Goal: Task Accomplishment & Management: Manage account settings

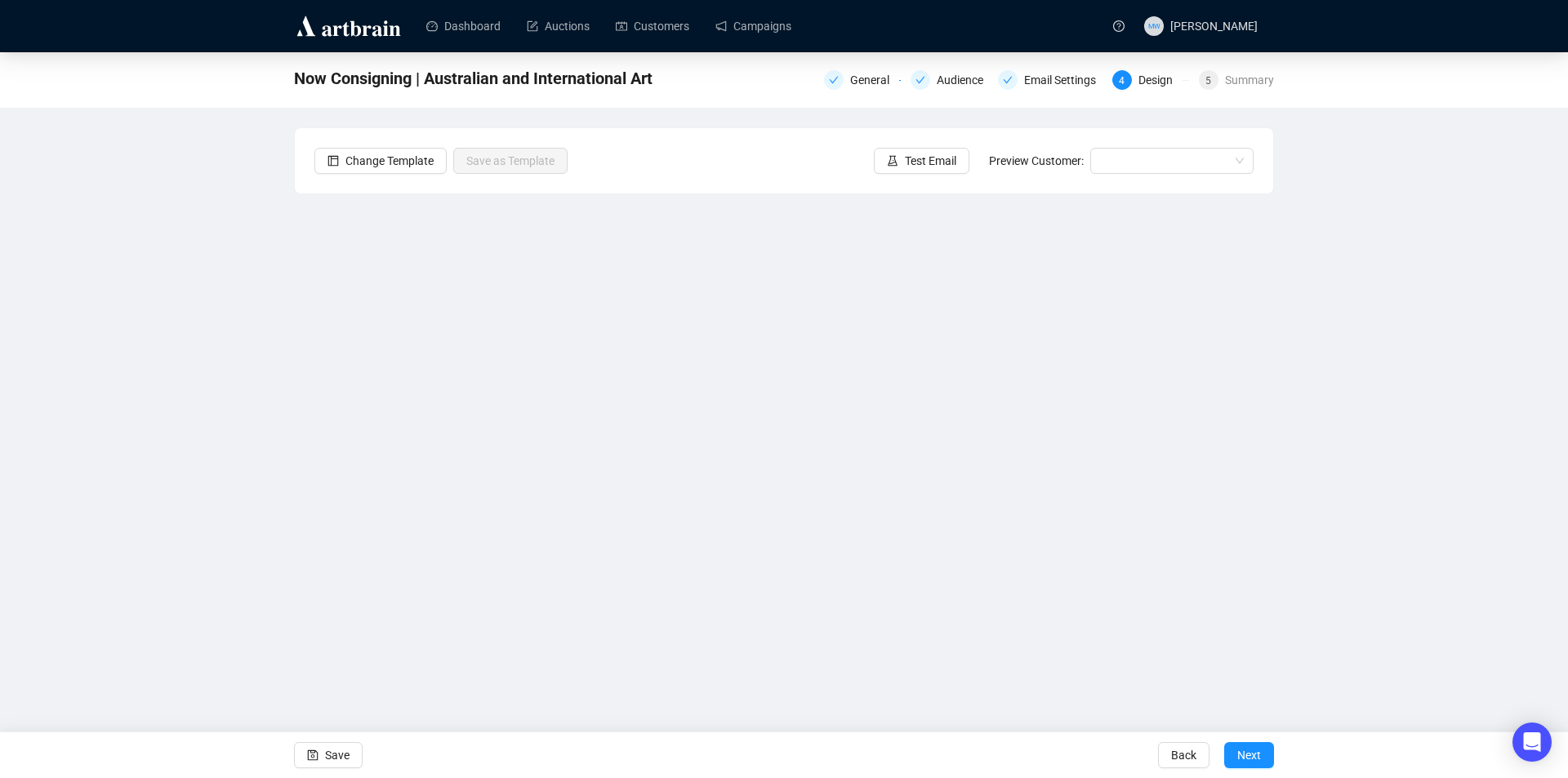
click at [151, 554] on div "Now Consigning | Australian and International Art General Audience Email Settin…" at bounding box center [784, 364] width 1568 height 625
click at [758, 27] on link "Campaigns" at bounding box center [754, 26] width 76 height 43
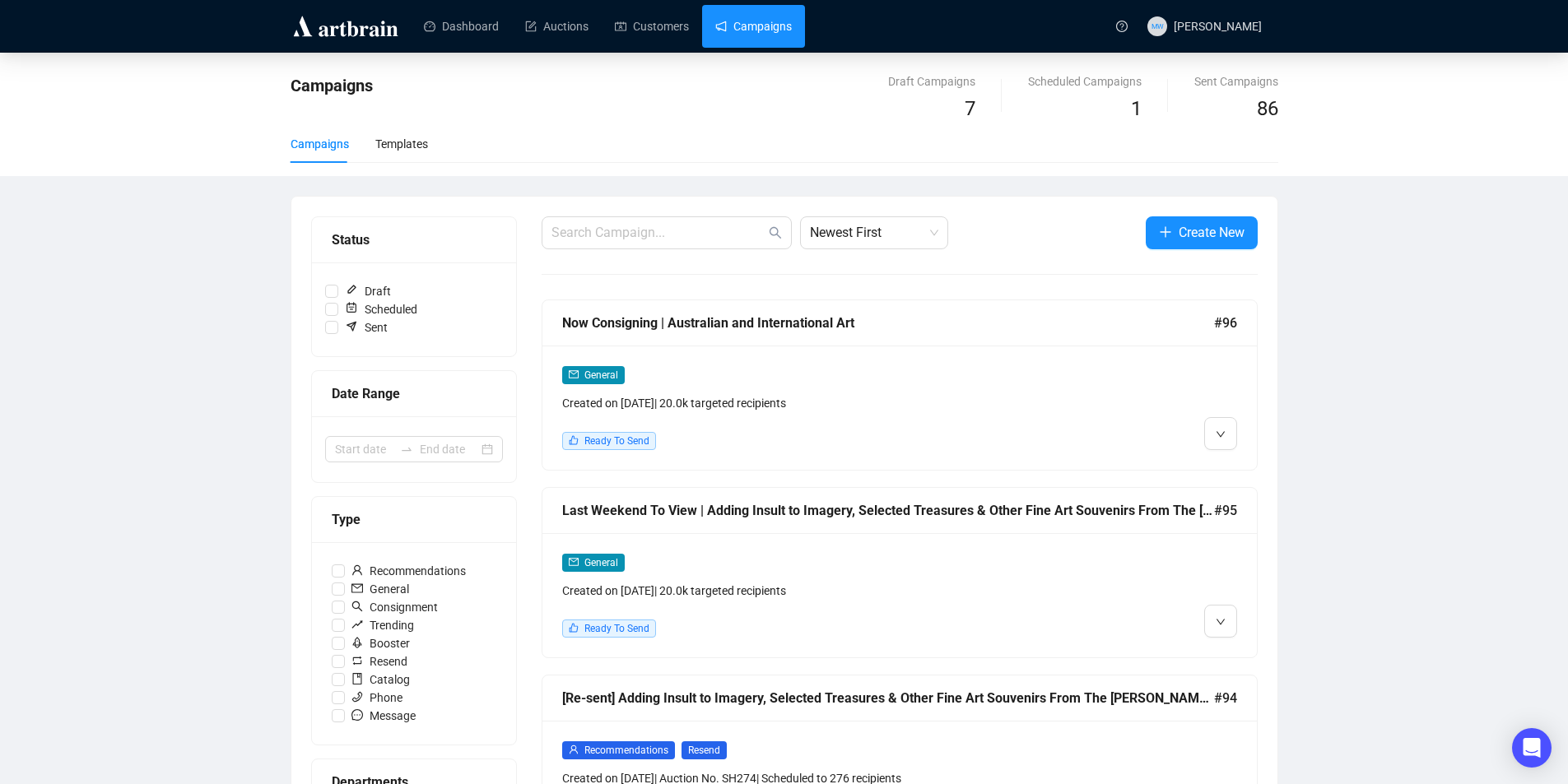
click at [893, 521] on div "Last Weekend To View | Adding Insult to Imagery, Selected Treasures & Other Fin…" at bounding box center [900, 511] width 715 height 46
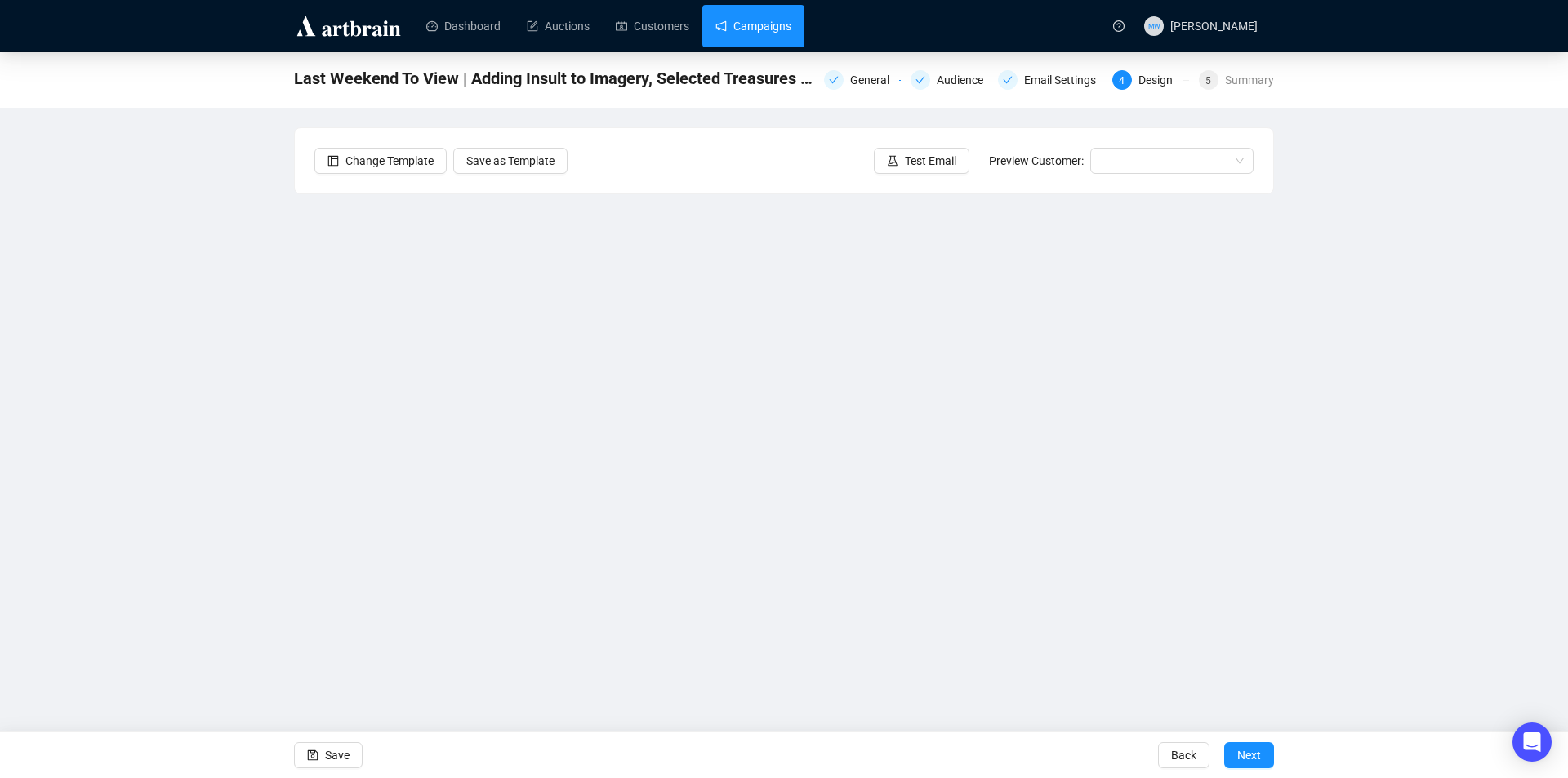
click at [776, 24] on link "Campaigns" at bounding box center [754, 26] width 76 height 43
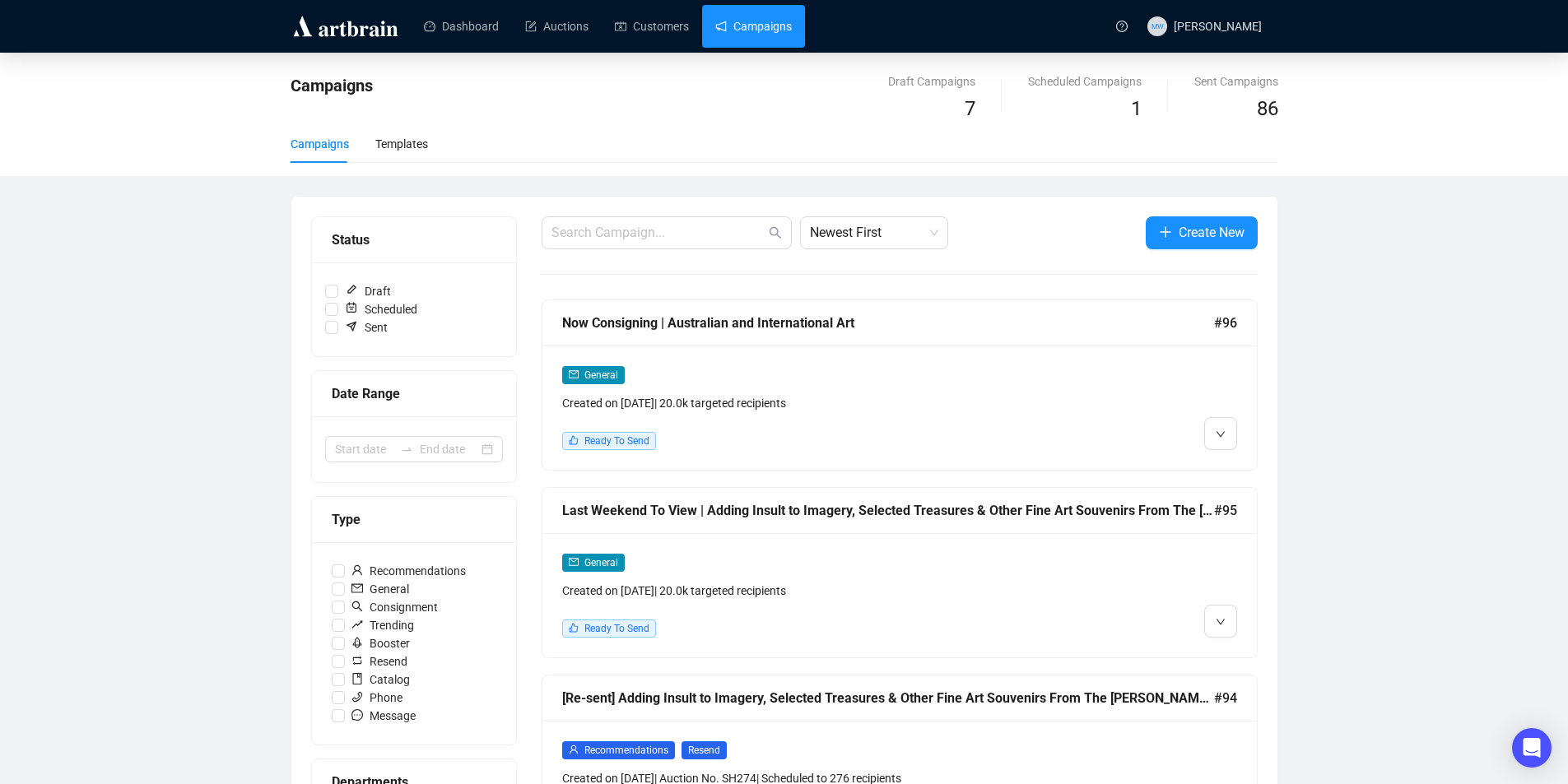
click at [783, 347] on div "General Created on Sep 17, 2025 | 20.0k targeted recipients Ready To Send" at bounding box center [900, 408] width 715 height 124
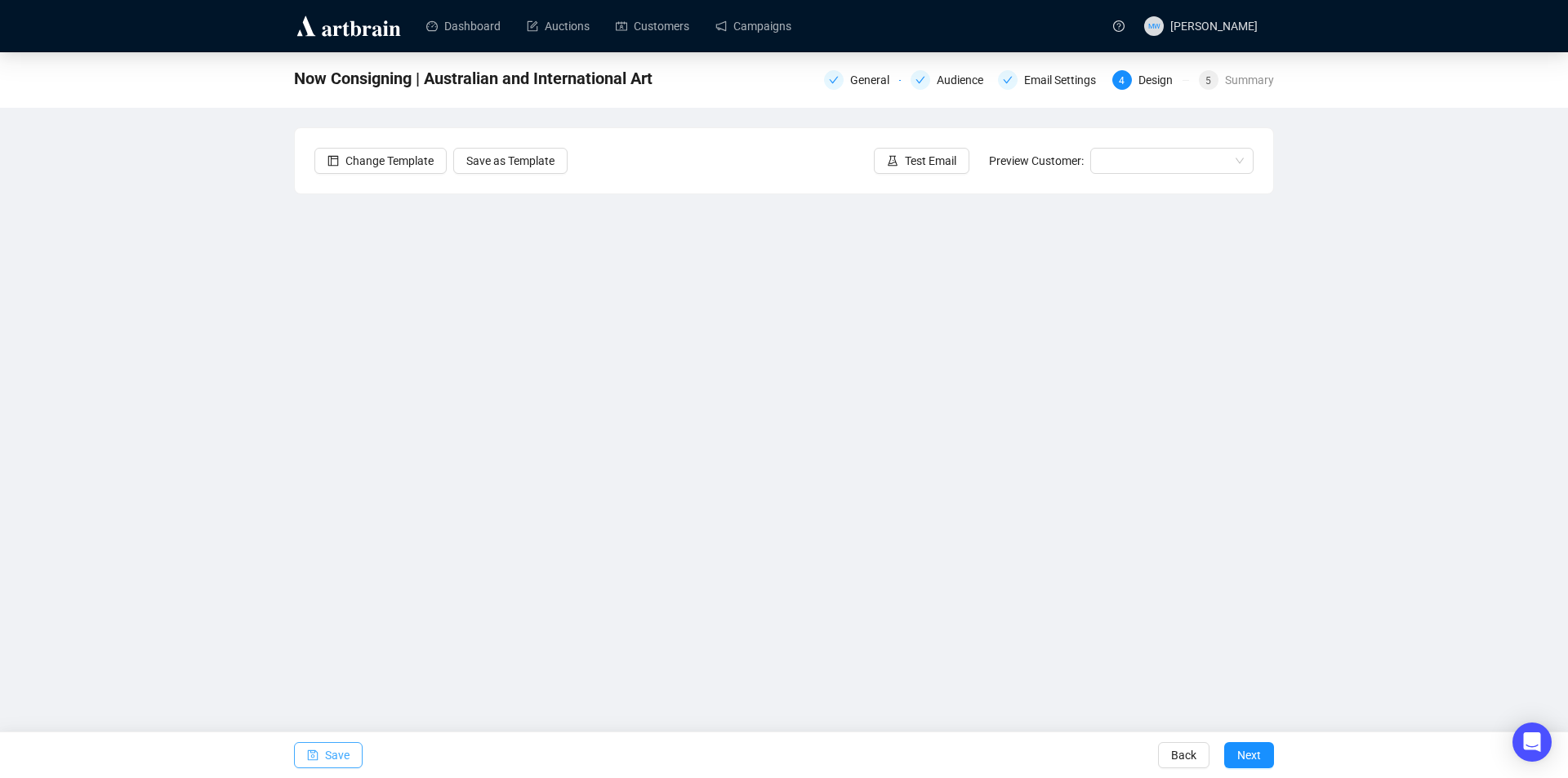
click at [334, 762] on span "Save" at bounding box center [337, 755] width 24 height 45
click at [313, 758] on icon "save" at bounding box center [313, 756] width 11 height 11
click at [332, 751] on span "Save" at bounding box center [337, 755] width 24 height 45
click at [926, 170] on button "Test Email" at bounding box center [921, 161] width 96 height 26
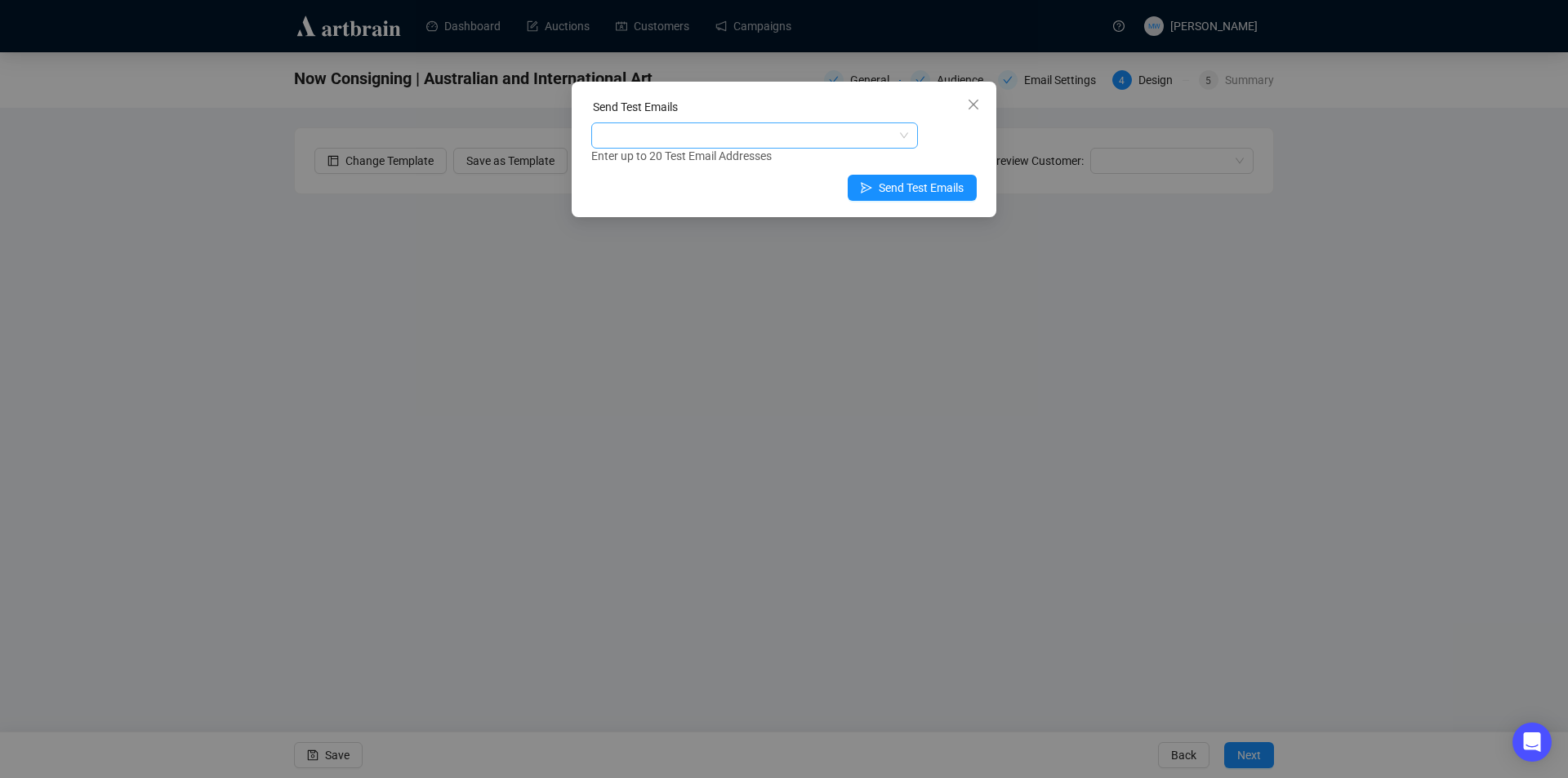
click at [679, 138] on div at bounding box center [745, 136] width 303 height 23
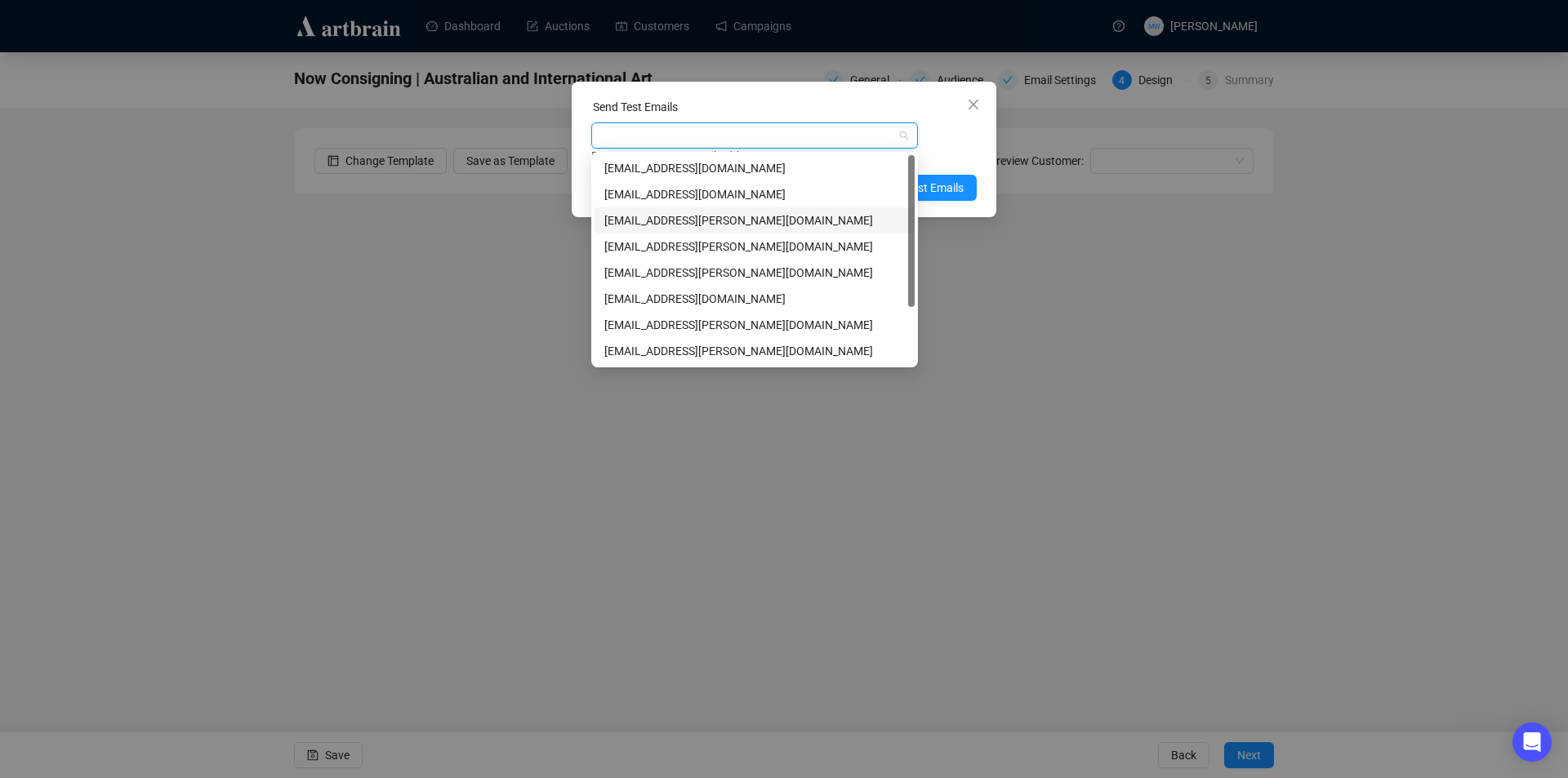
click at [645, 227] on div "mwong@shapiro.com.au" at bounding box center [755, 220] width 301 height 18
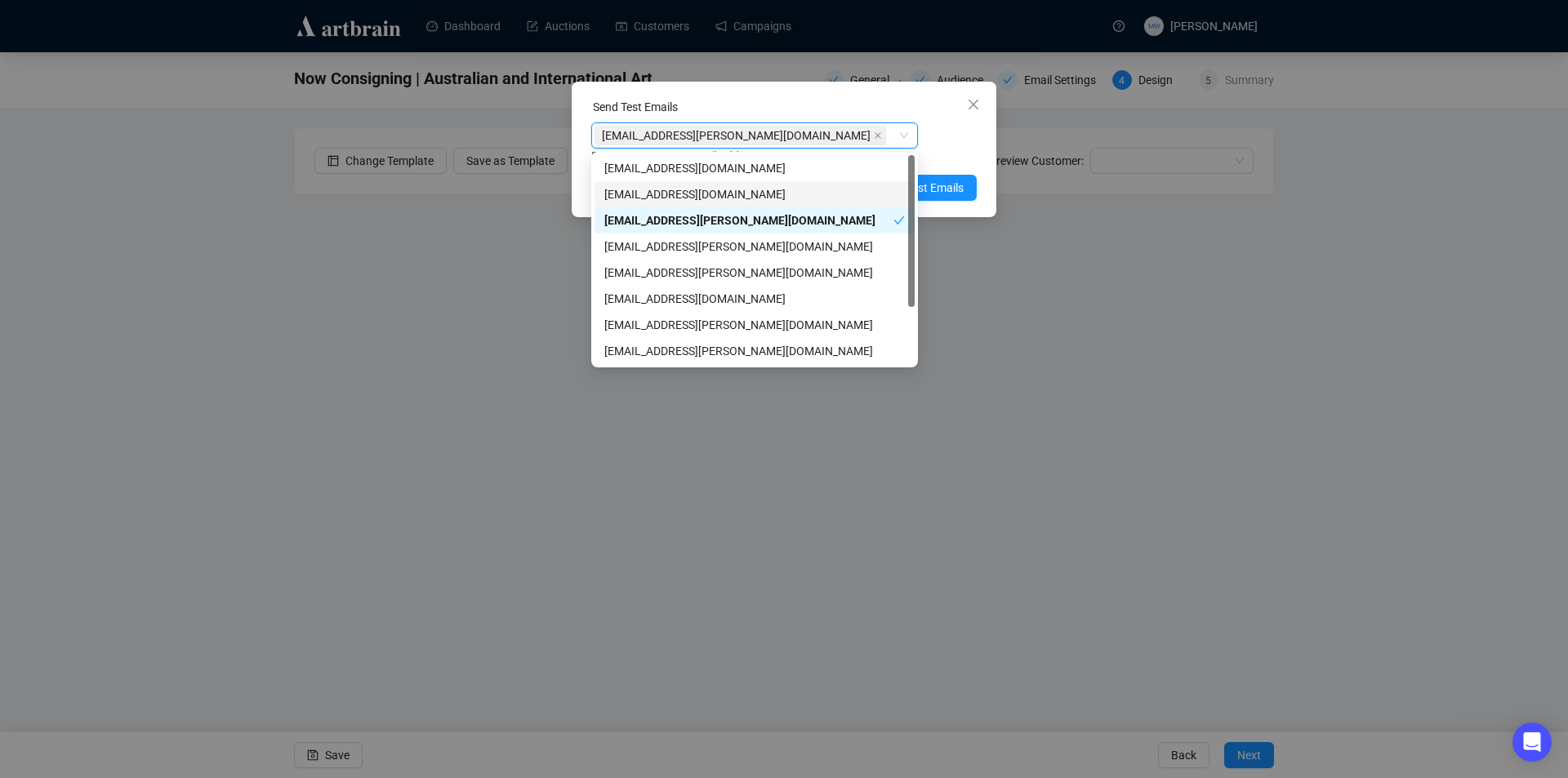
click at [988, 135] on div "Send Test Emails mwong@shapiro.com.au mwong@shapiro.com.au Enter up to 20 Test …" at bounding box center [784, 149] width 424 height 136
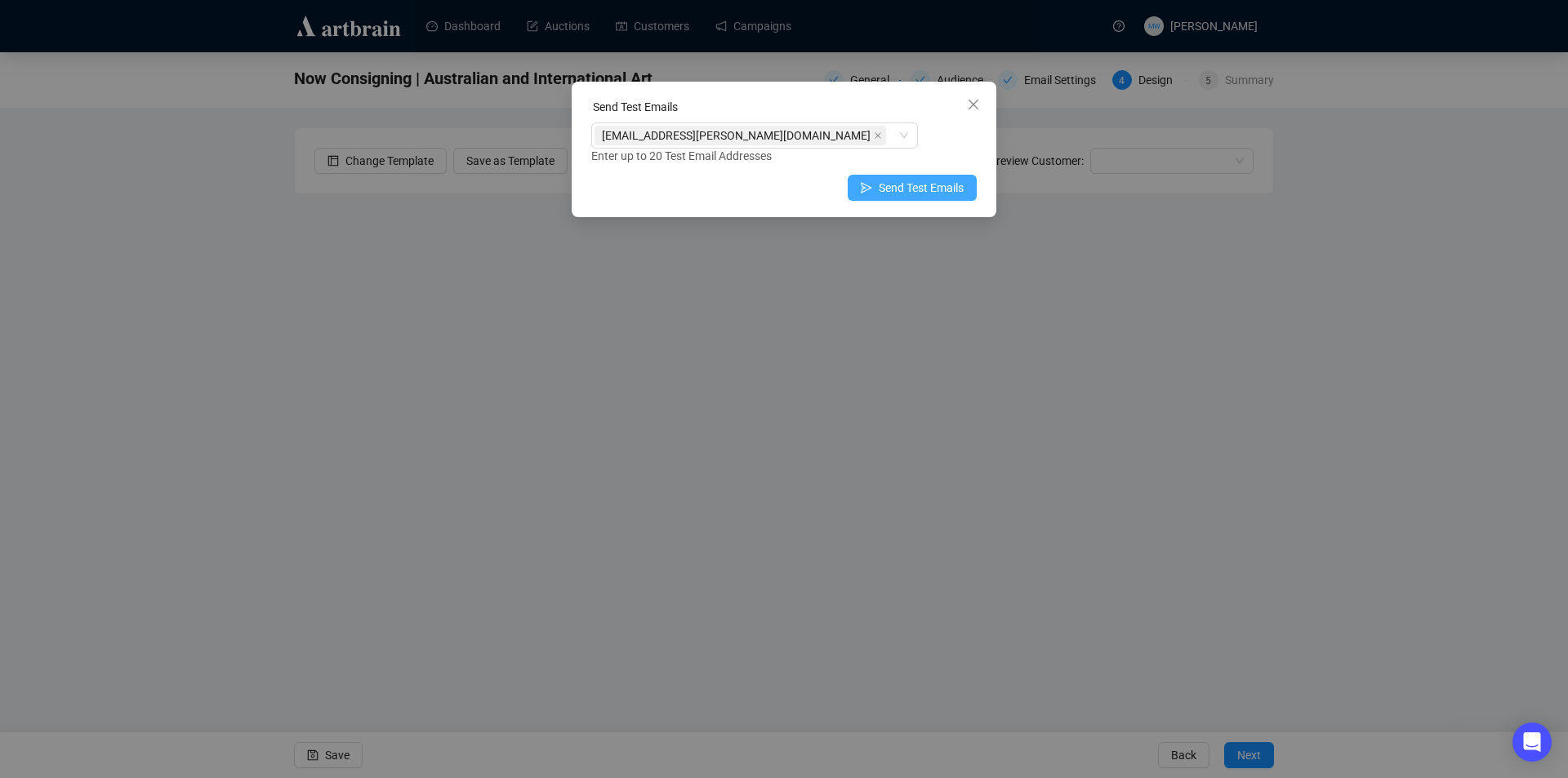
click at [930, 191] on span "Send Test Emails" at bounding box center [921, 188] width 84 height 18
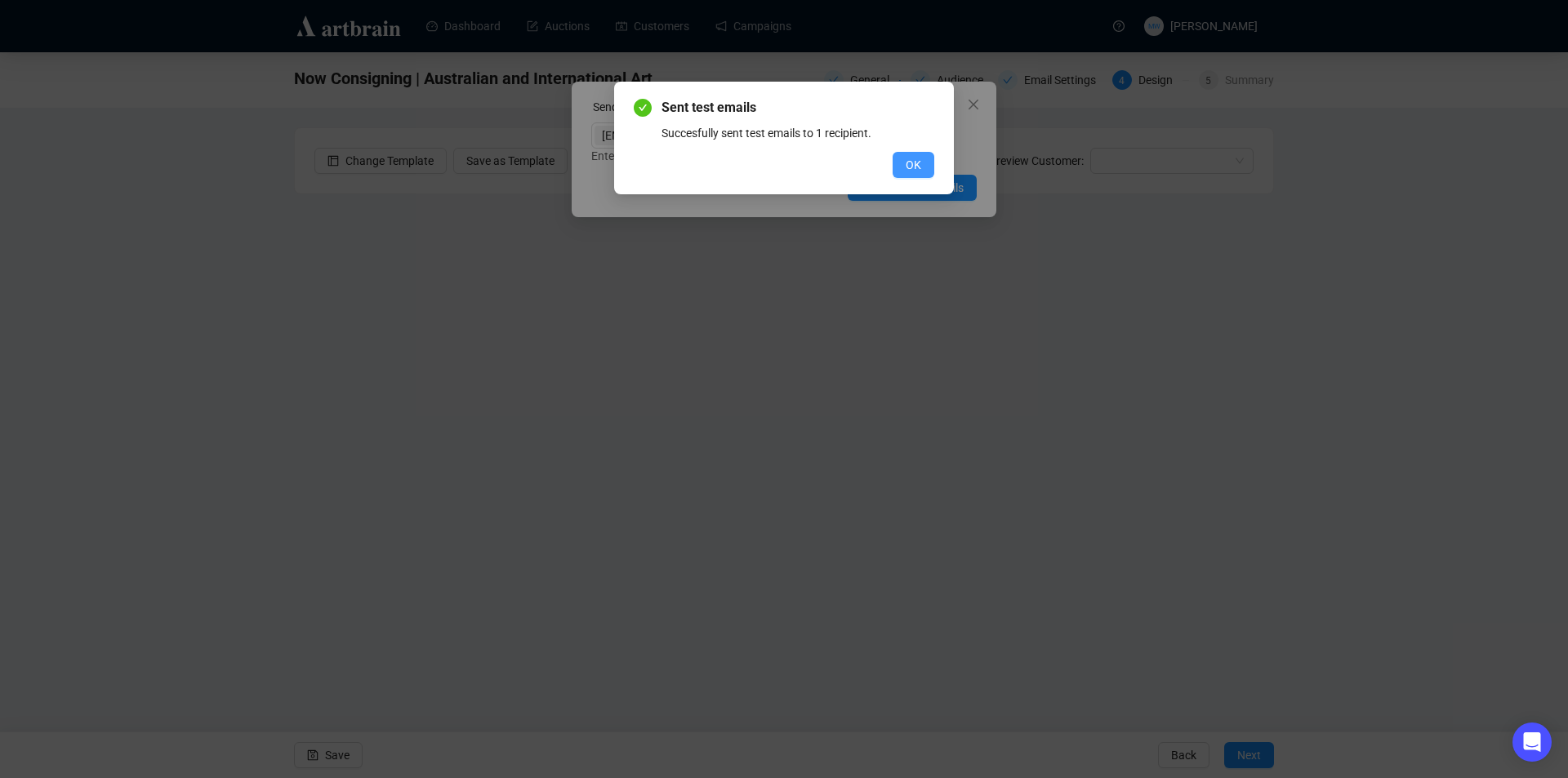
click at [917, 162] on span "OK" at bounding box center [914, 164] width 16 height 18
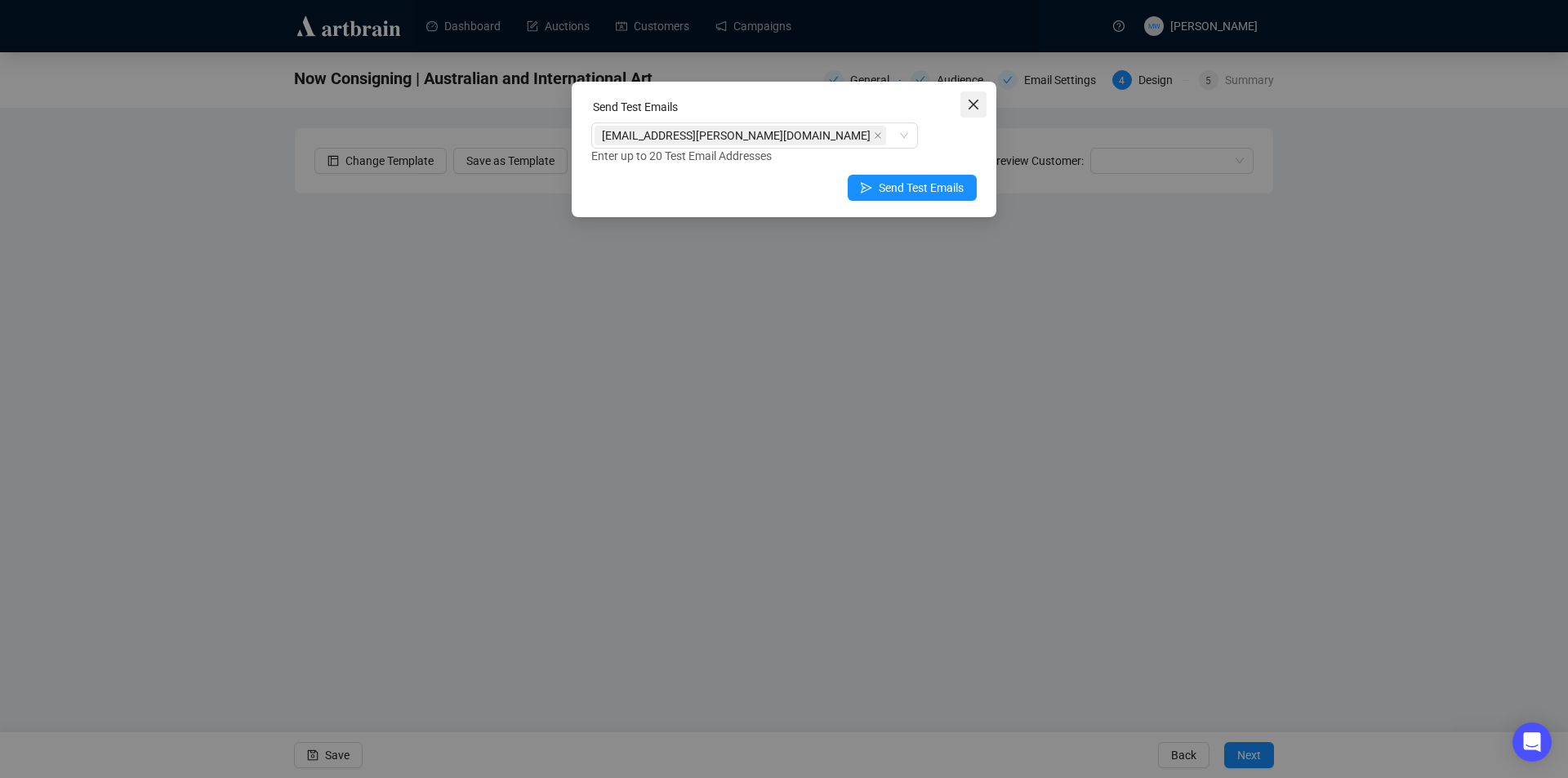
click at [971, 110] on icon "close" at bounding box center [974, 105] width 13 height 13
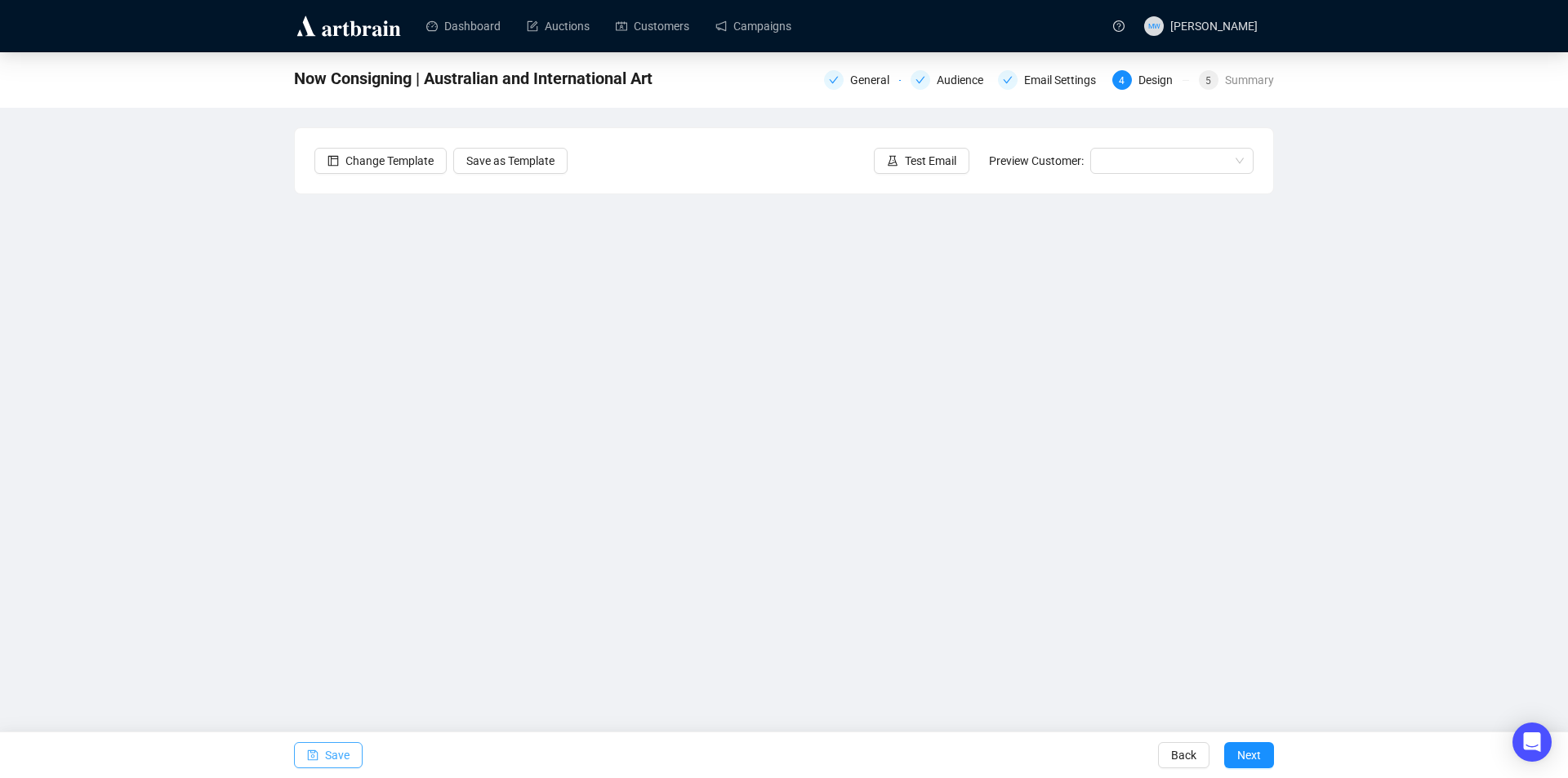
click at [333, 759] on span "Save" at bounding box center [337, 755] width 24 height 45
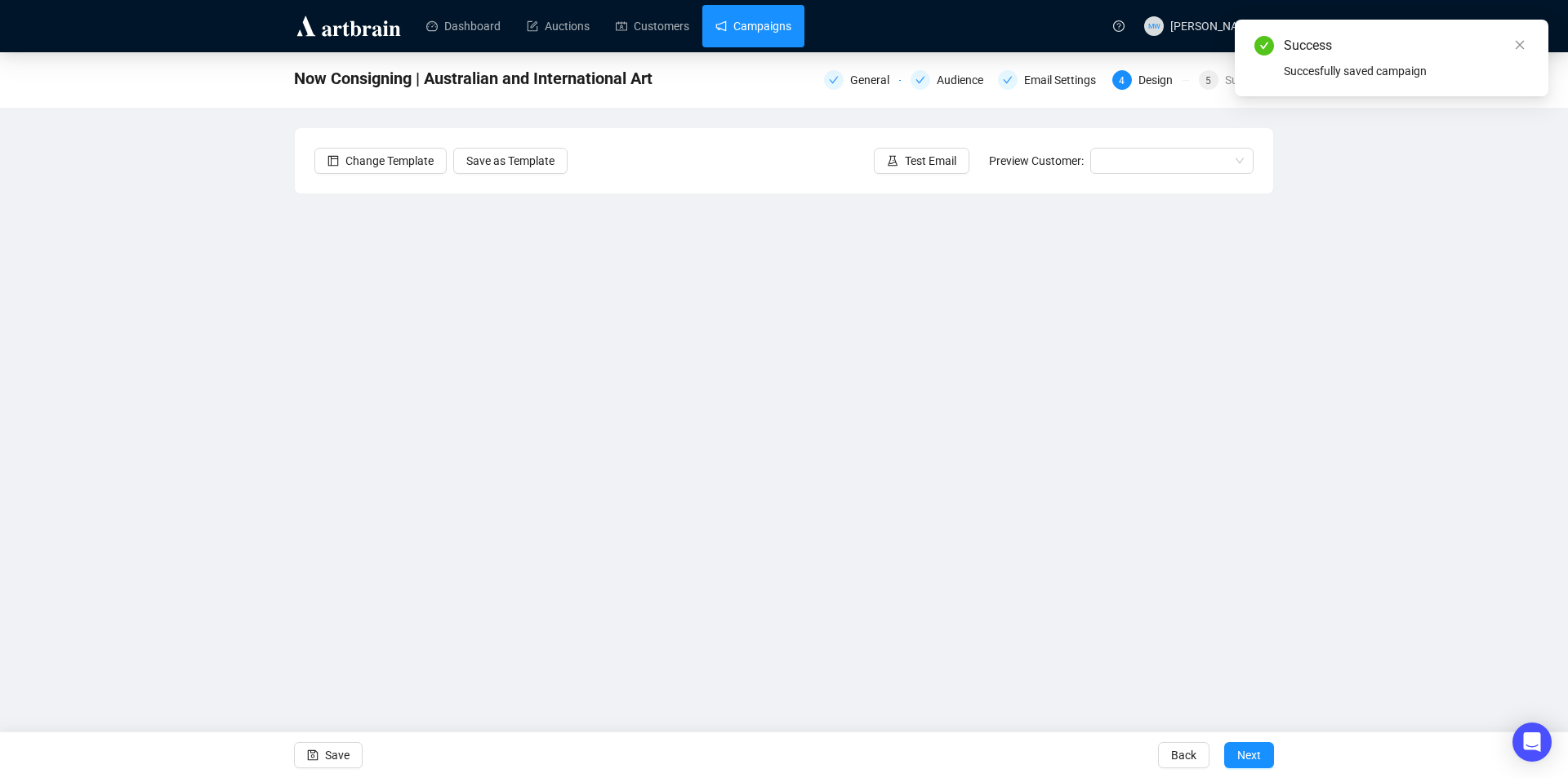
click at [752, 32] on link "Campaigns" at bounding box center [754, 26] width 76 height 43
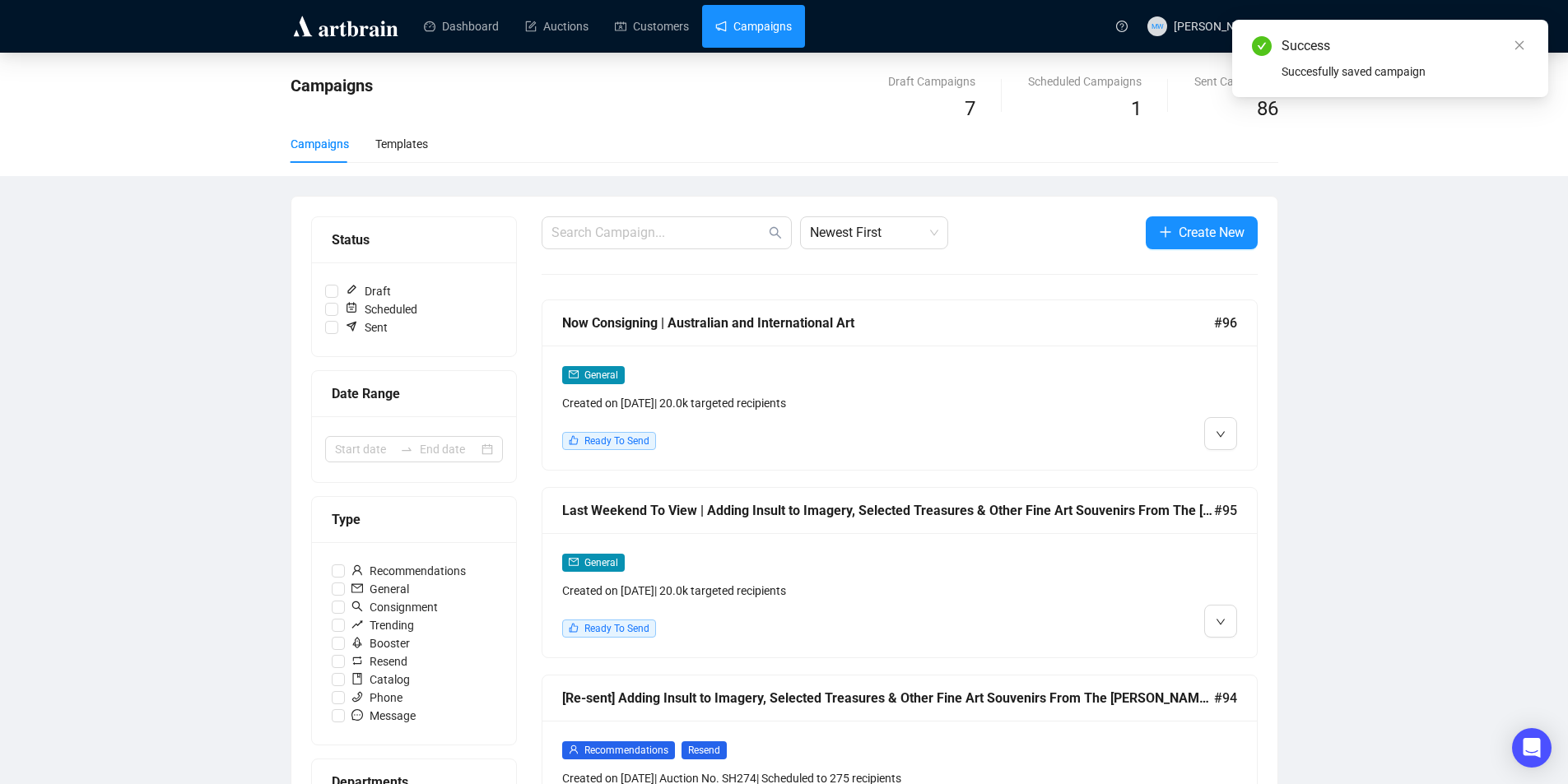
click at [1091, 537] on div "General Created on Sep 16, 2025 | 20.0k targeted recipients Ready To Send" at bounding box center [900, 595] width 715 height 124
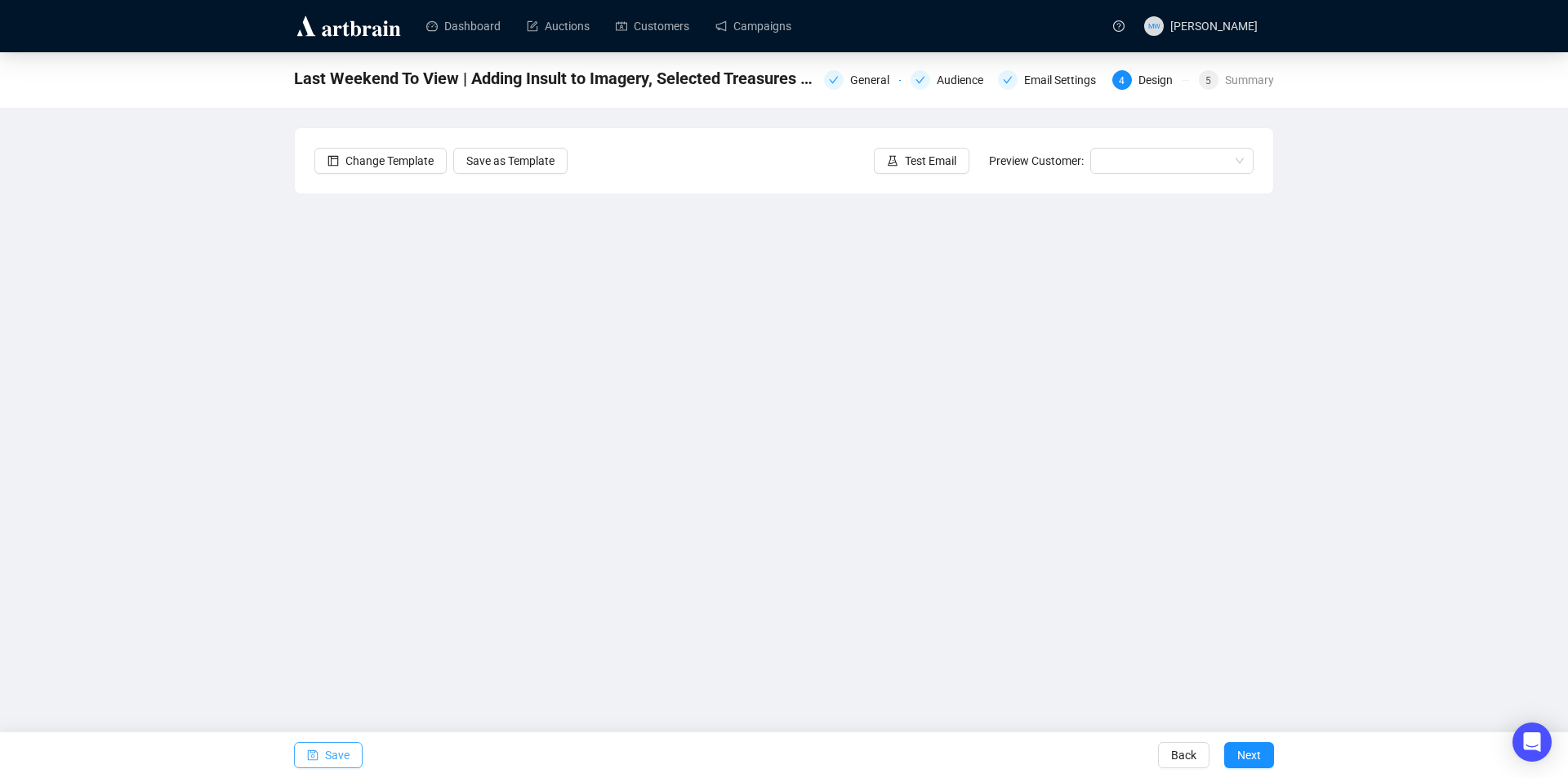
click at [328, 755] on span "Save" at bounding box center [337, 755] width 24 height 45
click at [317, 753] on icon "save" at bounding box center [313, 756] width 10 height 10
click at [349, 760] on button "Save" at bounding box center [329, 756] width 69 height 26
click at [334, 746] on span "Save" at bounding box center [337, 755] width 24 height 45
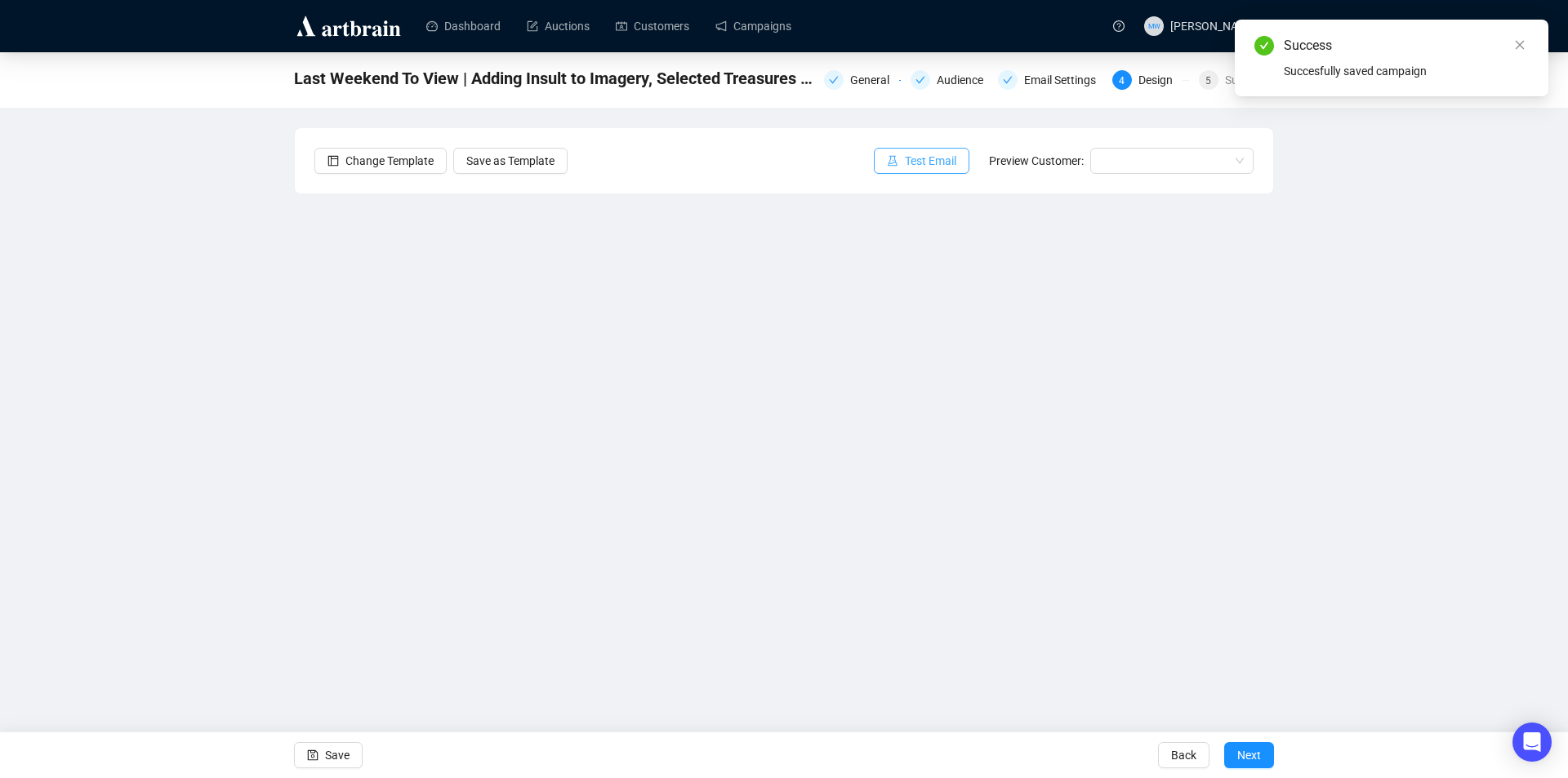
click at [908, 164] on span "Test Email" at bounding box center [930, 161] width 51 height 18
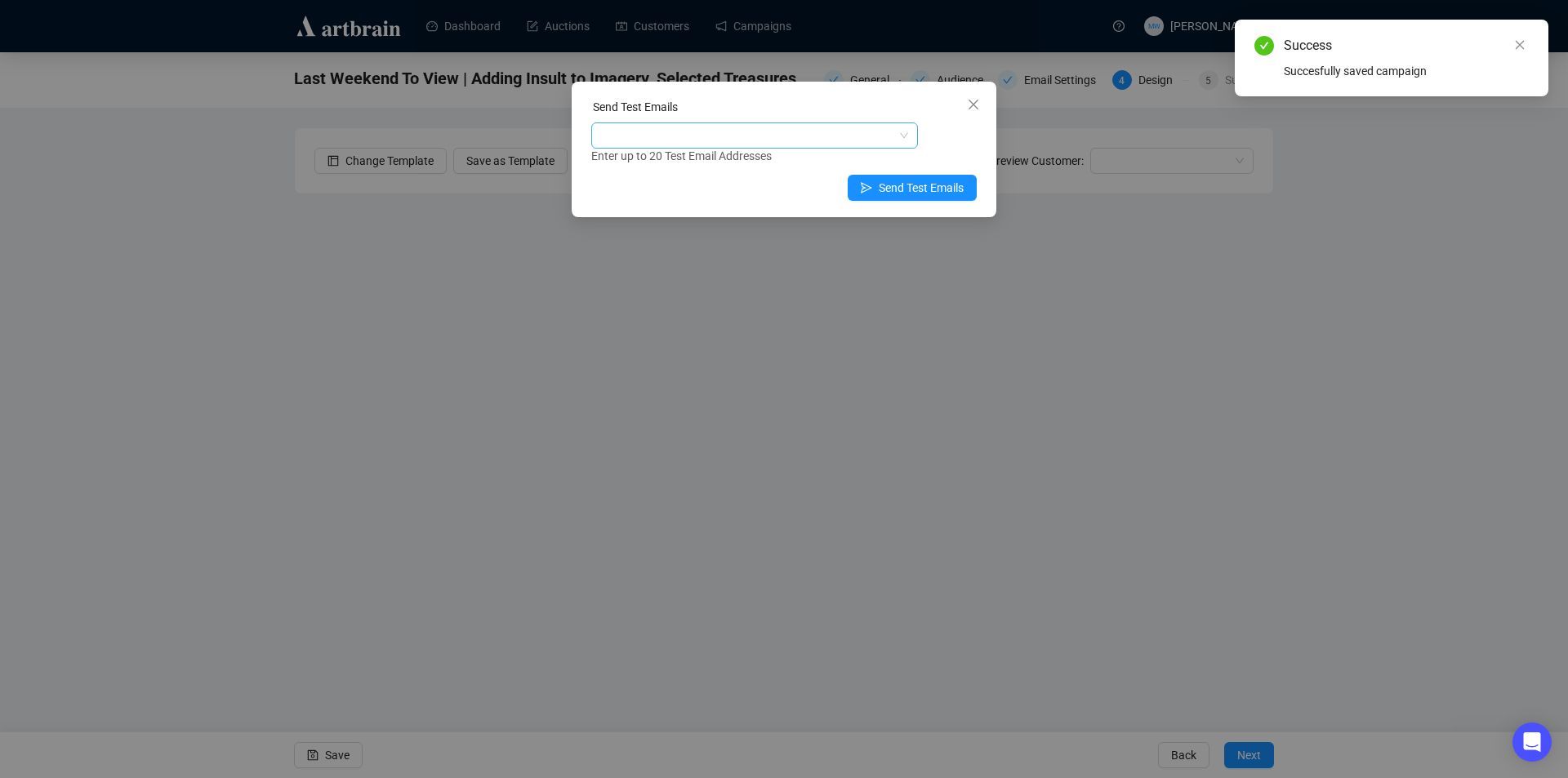
click at [676, 126] on div at bounding box center [745, 136] width 303 height 23
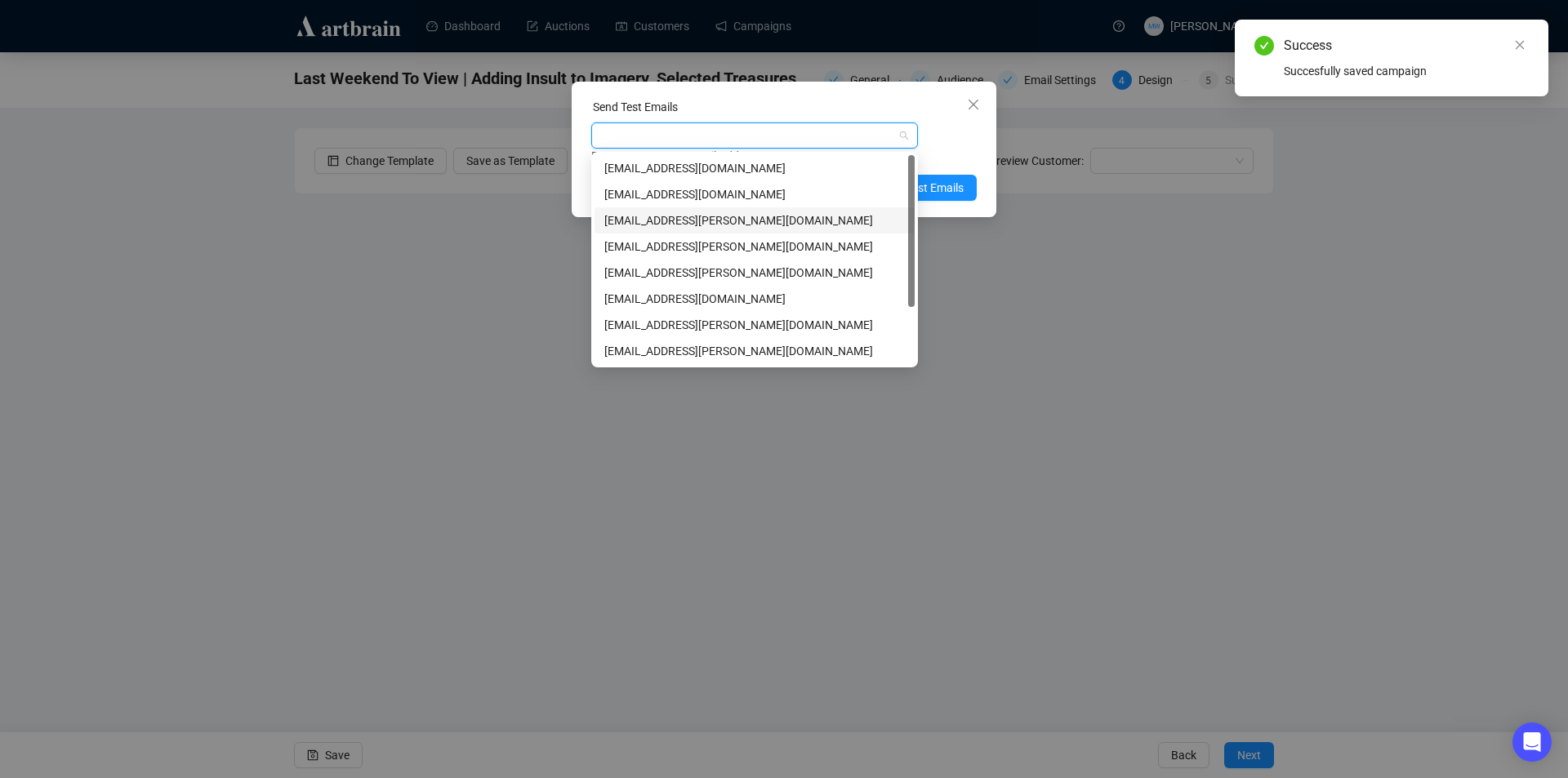
click at [657, 221] on div "mwong@shapiro.com.au" at bounding box center [755, 220] width 301 height 18
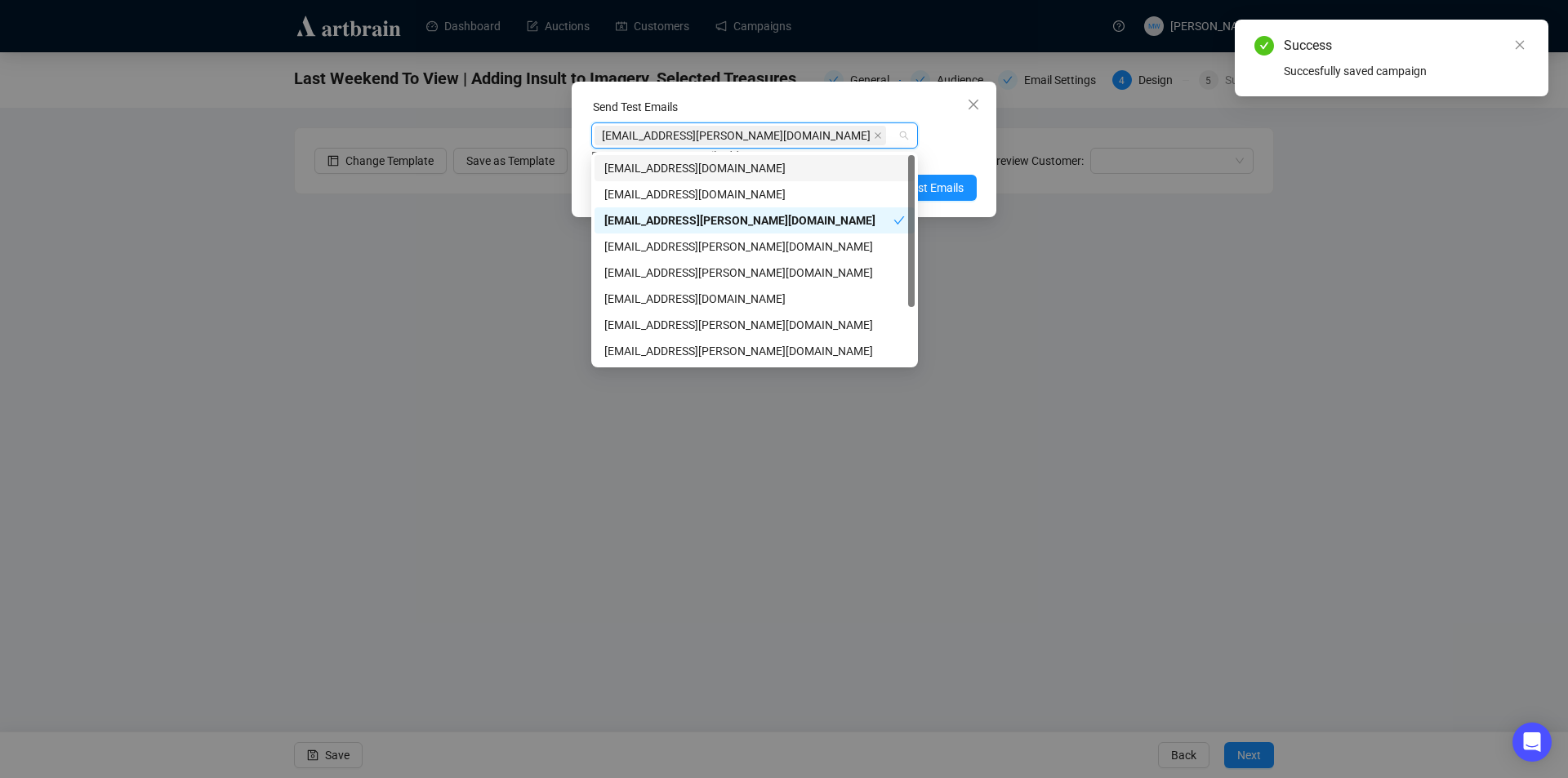
click at [934, 130] on div "mwong@shapiro.com.au Enter up to 20 Test Email Addresses" at bounding box center [784, 144] width 385 height 43
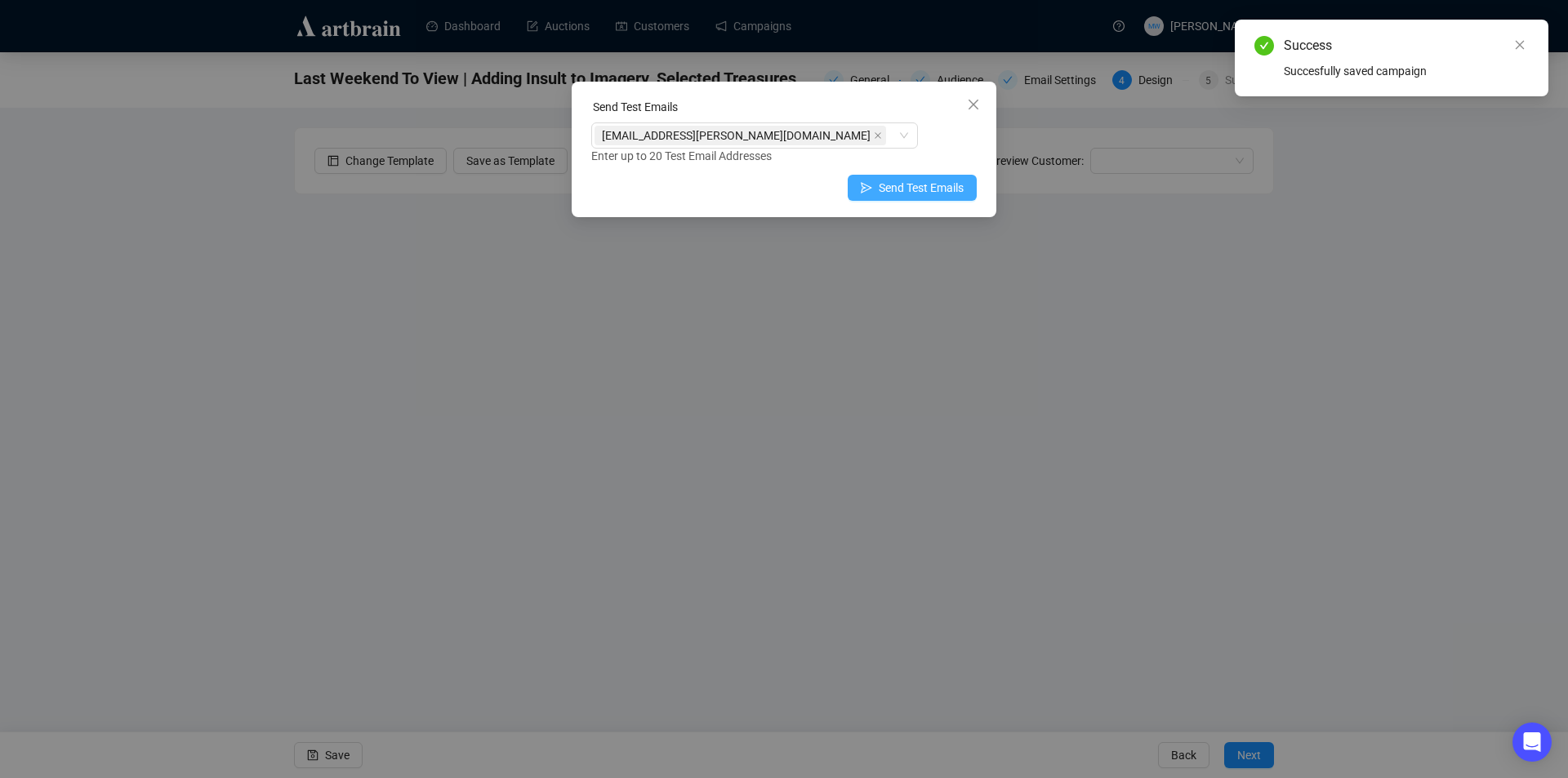
click at [934, 189] on span "Send Test Emails" at bounding box center [921, 188] width 84 height 18
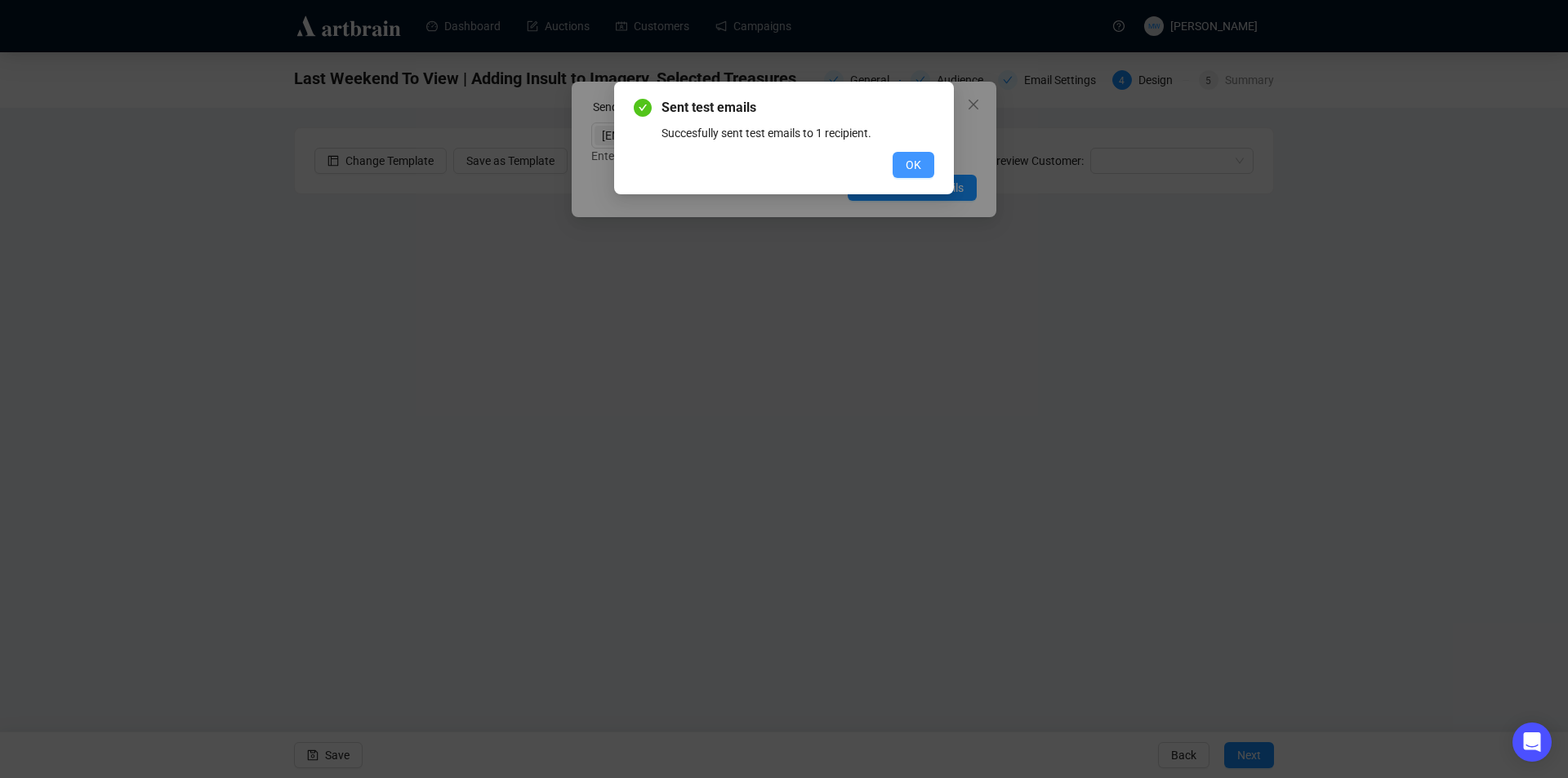
click at [917, 162] on span "OK" at bounding box center [914, 164] width 16 height 18
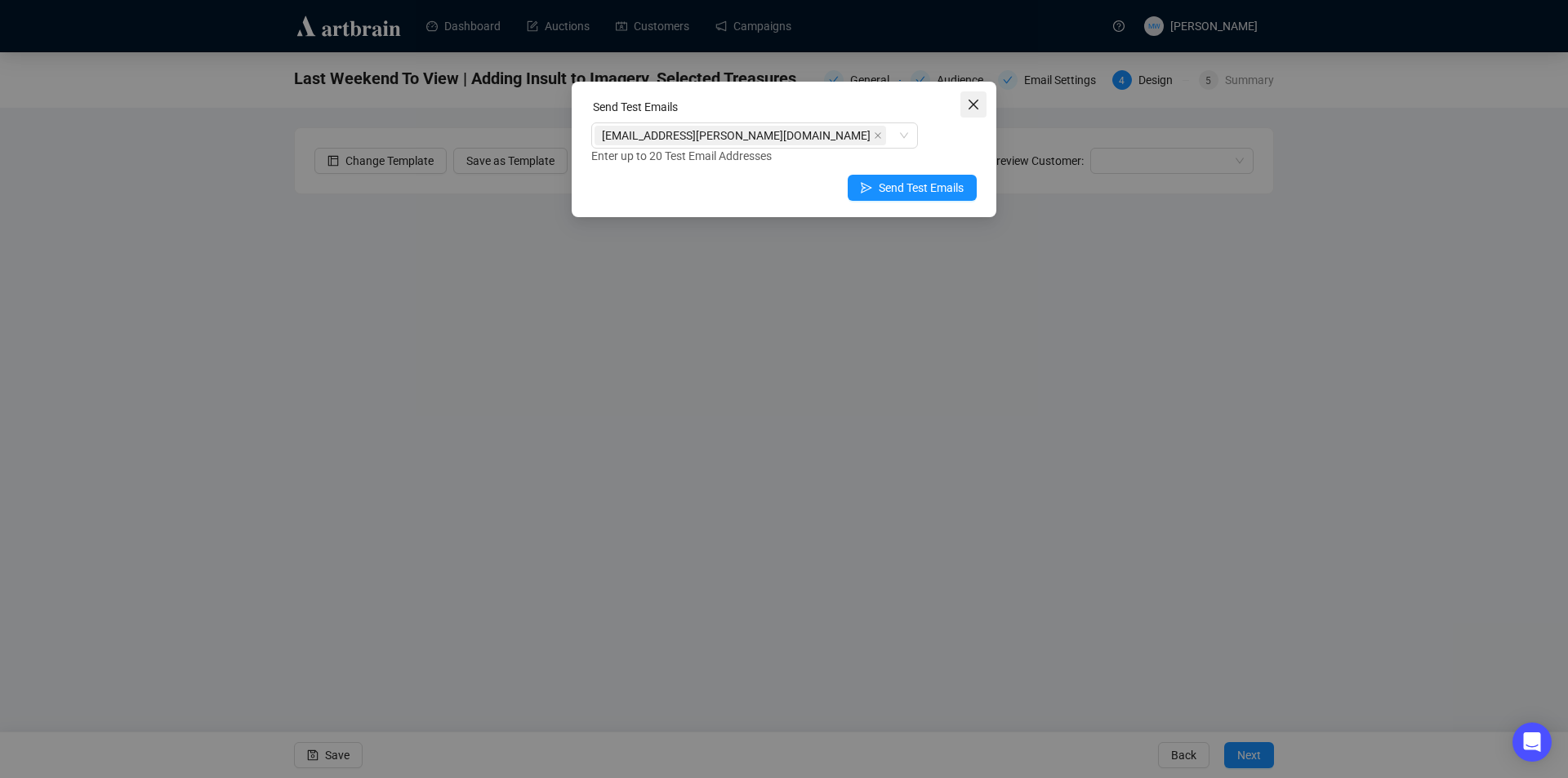
click at [978, 105] on icon "close" at bounding box center [974, 105] width 13 height 13
